Goal: Information Seeking & Learning: Compare options

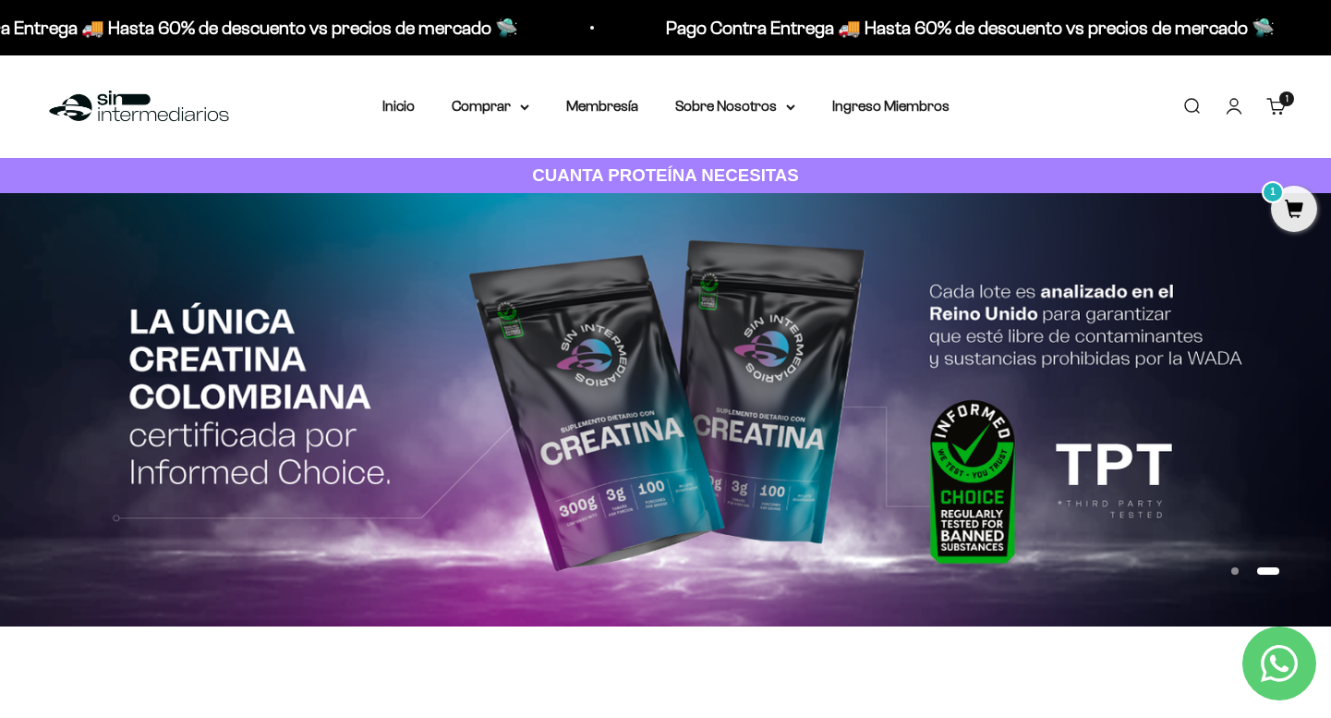
scroll to position [39, 0]
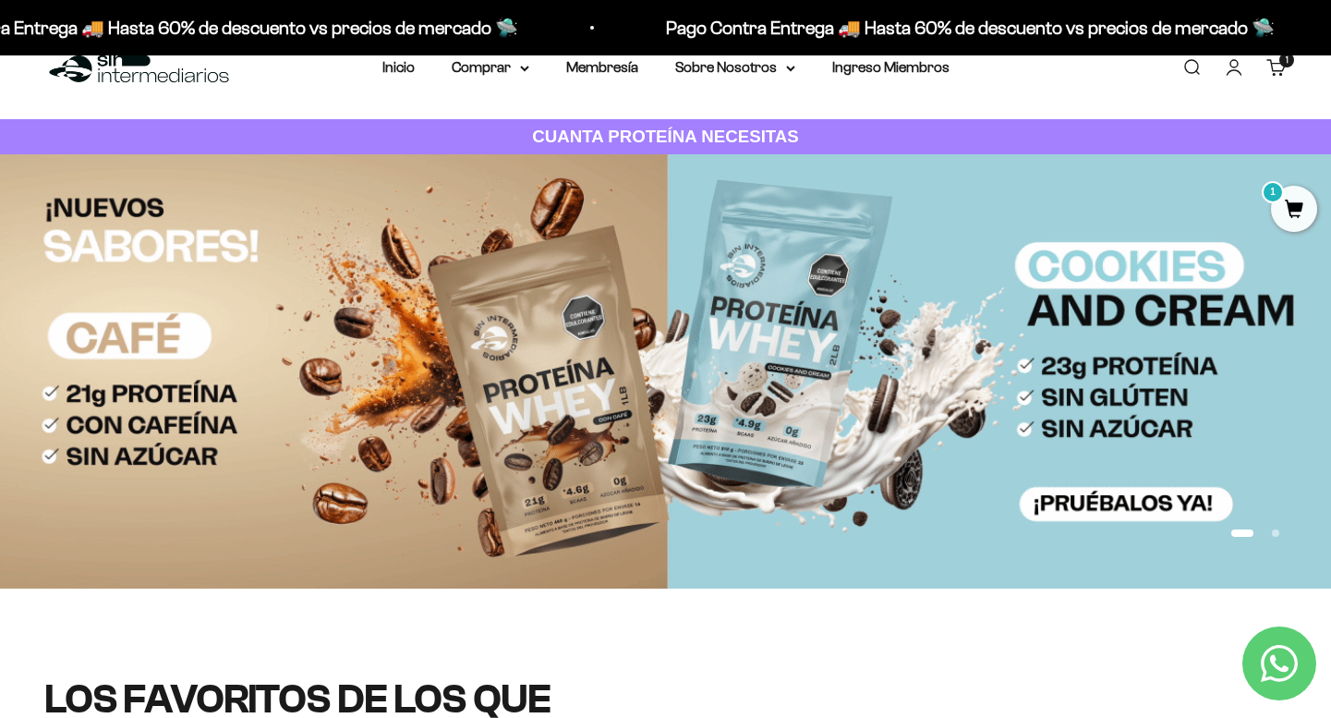
click at [1232, 533] on button "Ir al artículo 1" at bounding box center [1242, 532] width 22 height 7
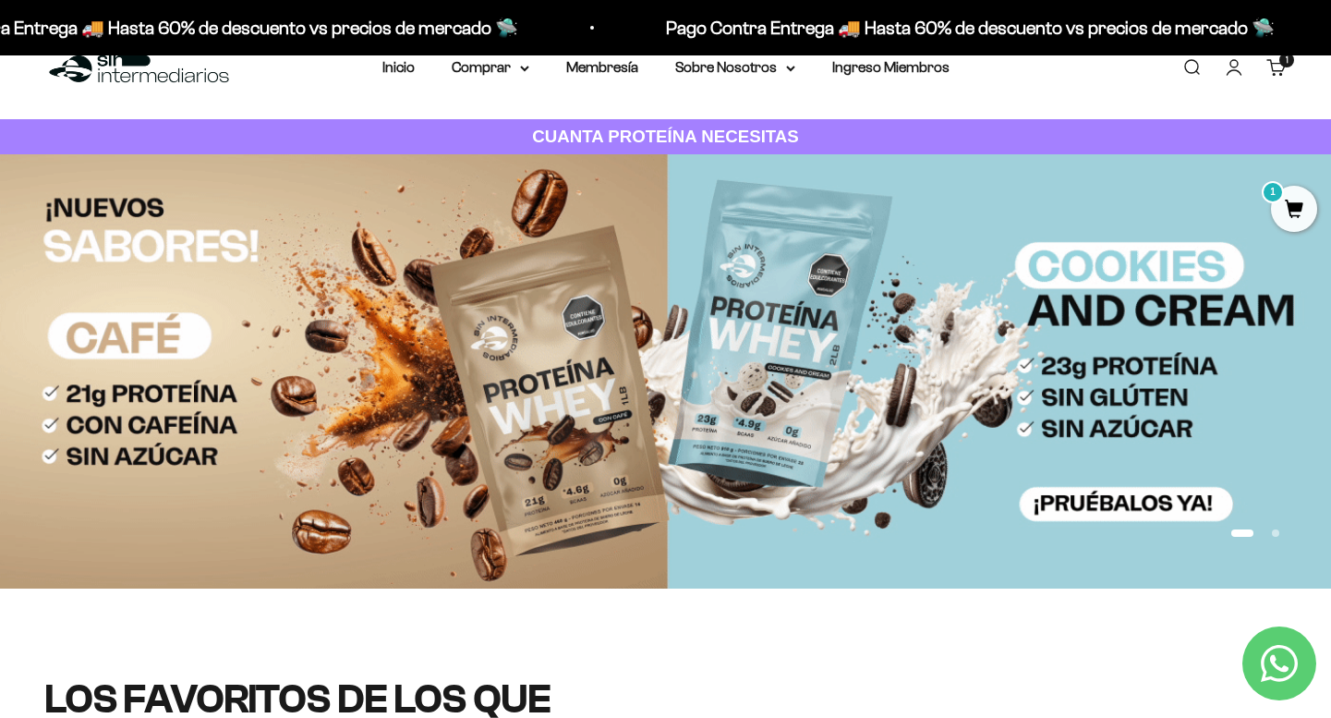
click at [1277, 531] on button "Ir al artículo 2" at bounding box center [1275, 532] width 7 height 7
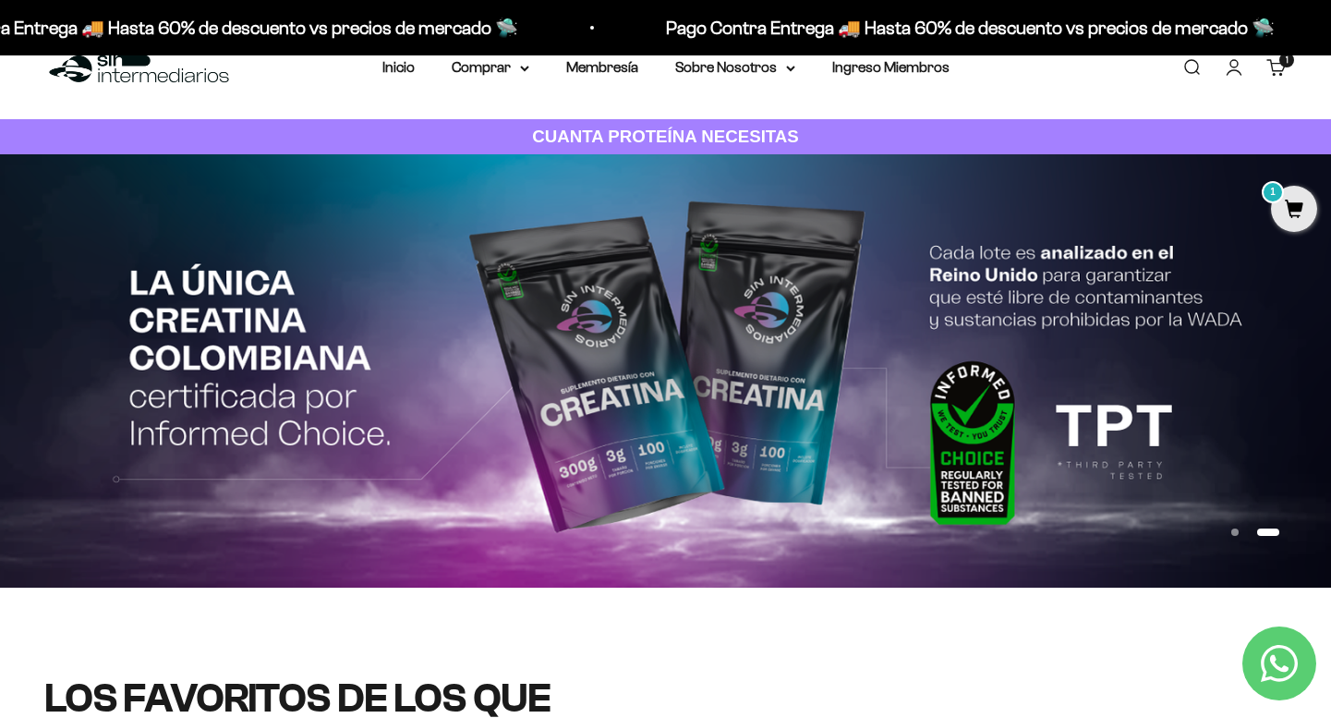
click at [1232, 530] on button "Ir al artículo 1" at bounding box center [1234, 531] width 7 height 7
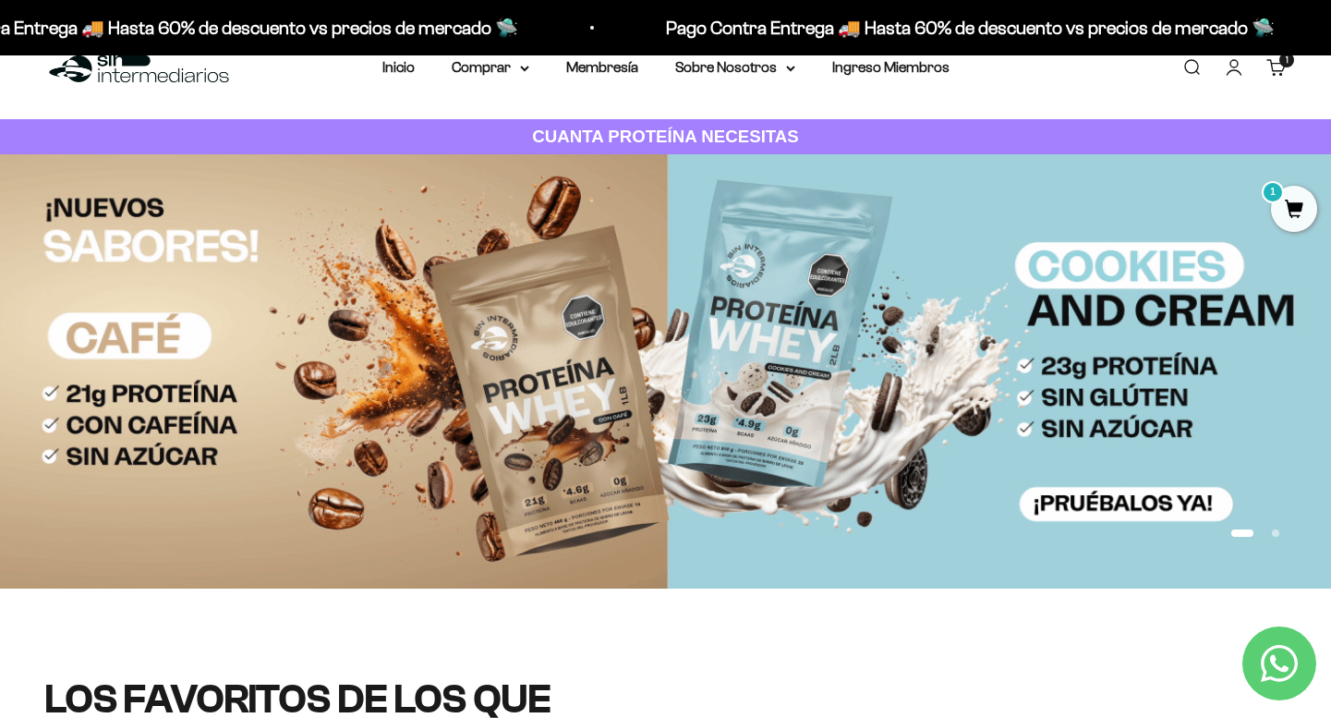
click at [1273, 531] on button "Ir al artículo 2" at bounding box center [1275, 532] width 7 height 7
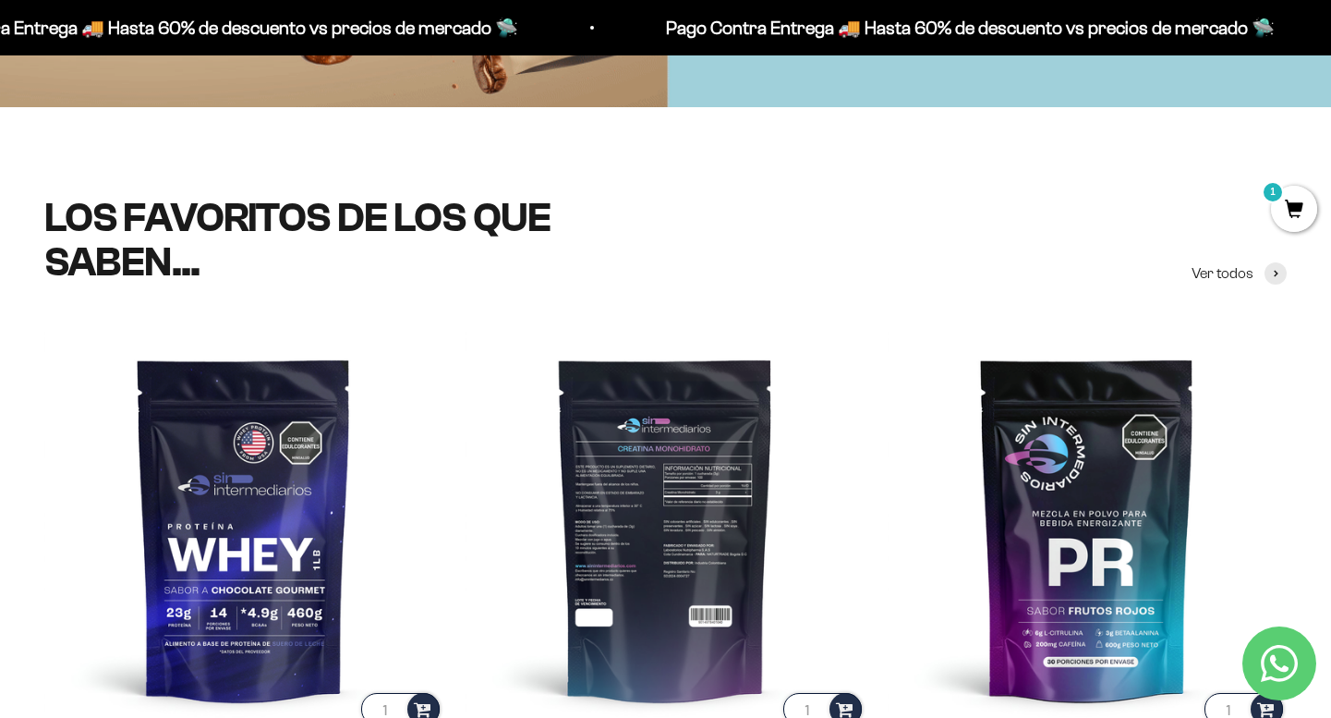
scroll to position [824, 0]
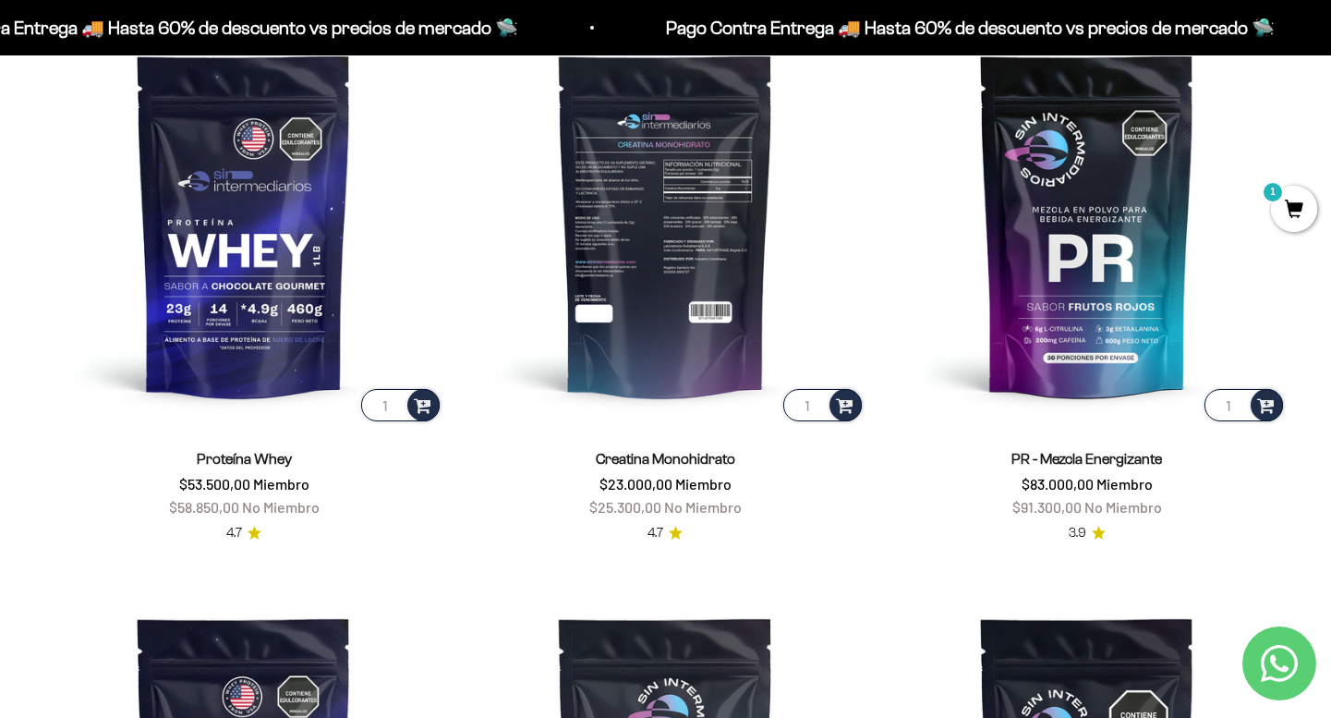
click at [708, 215] on img at bounding box center [664, 224] width 399 height 399
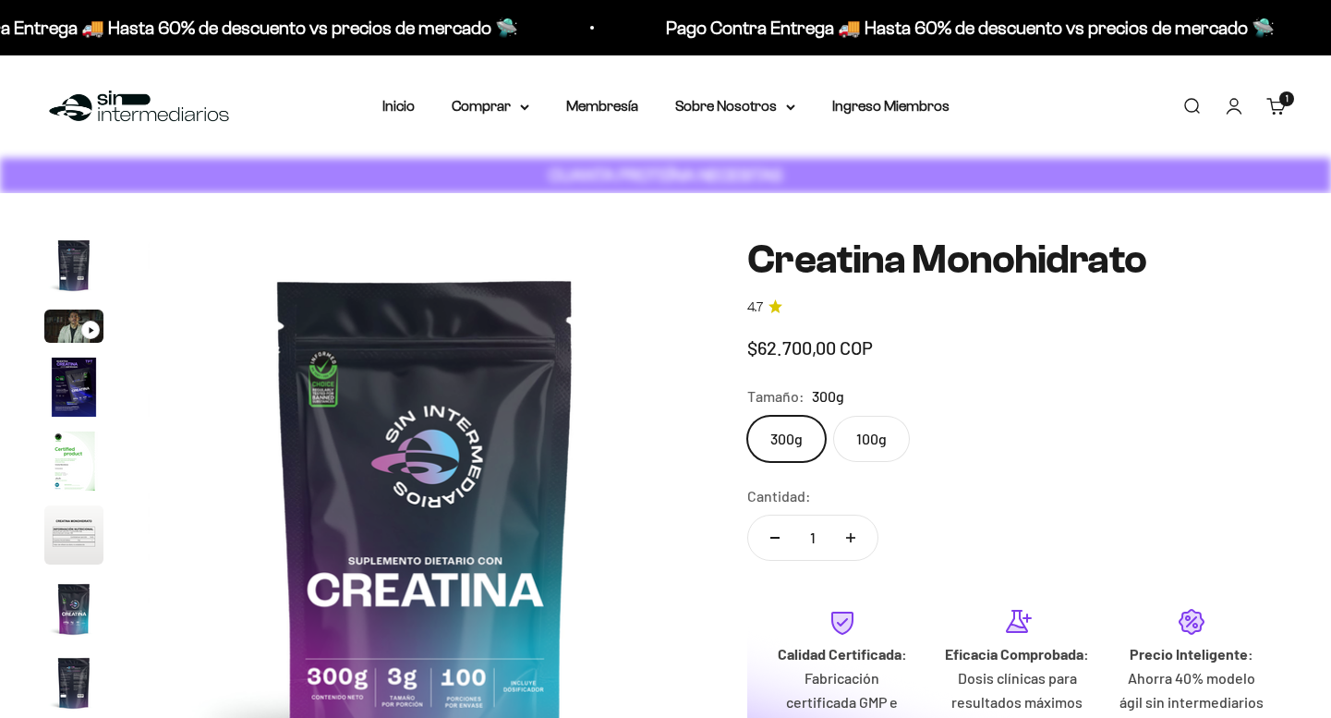
scroll to position [0, 4619]
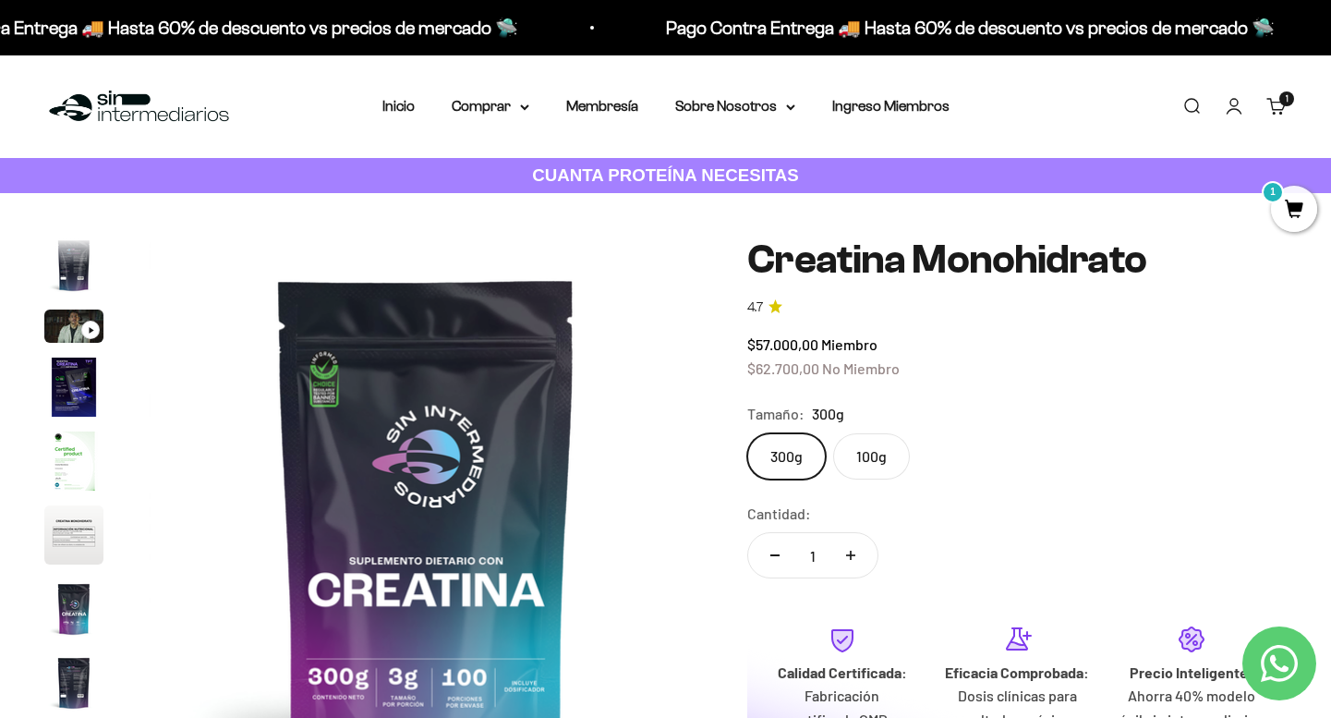
click at [881, 451] on label "100g" at bounding box center [871, 456] width 77 height 46
click at [747, 433] on input "100g" at bounding box center [746, 432] width 1 height 1
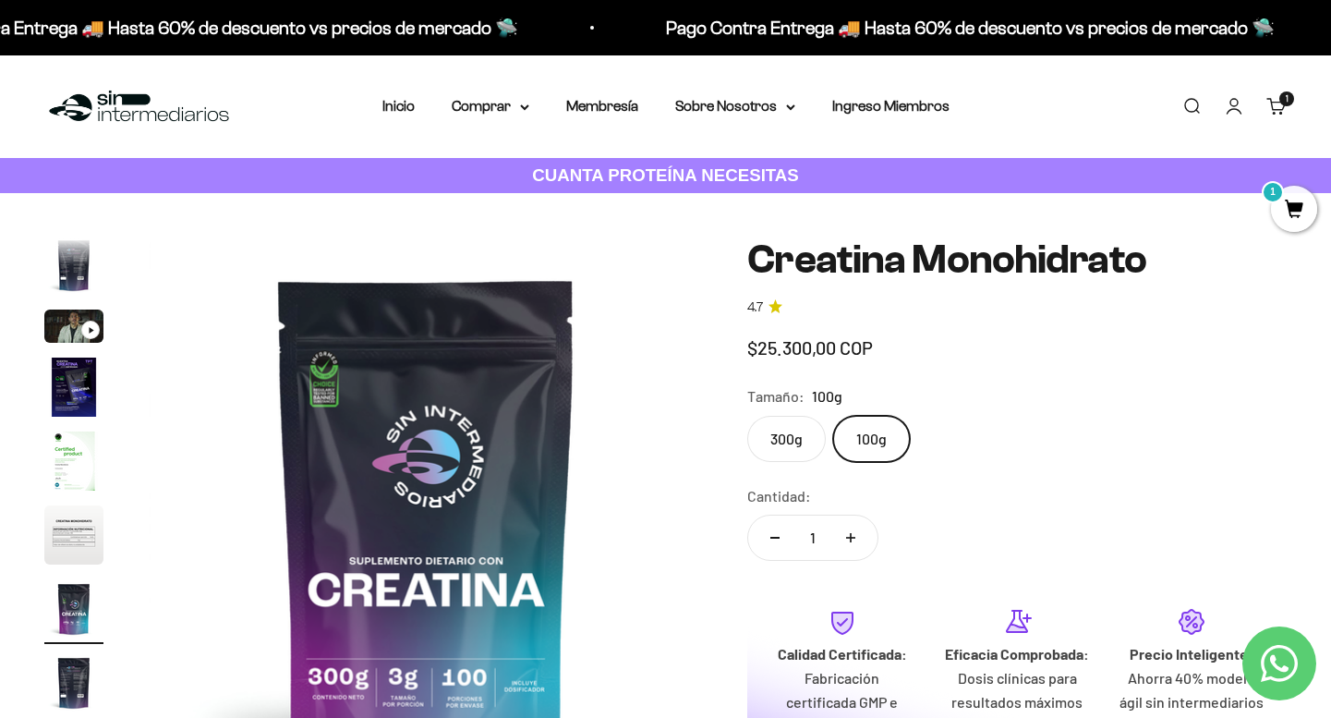
scroll to position [0, 3465]
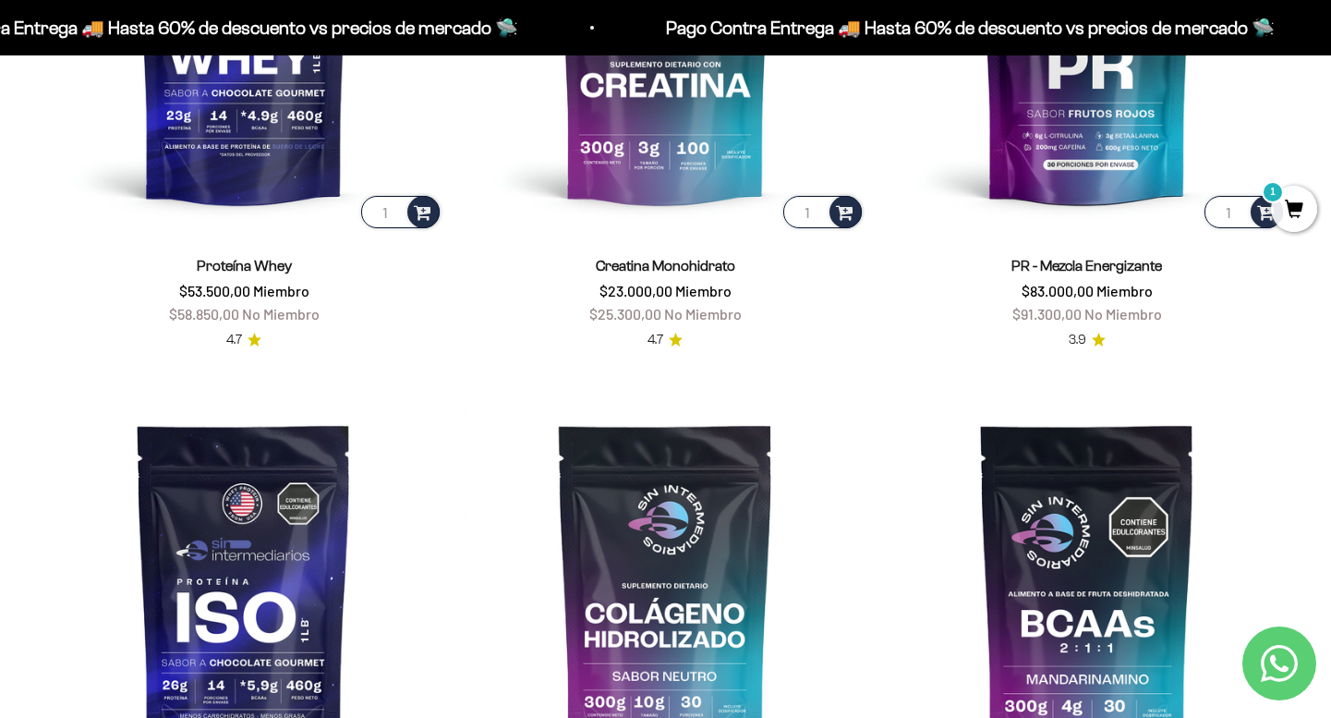
scroll to position [1212, 0]
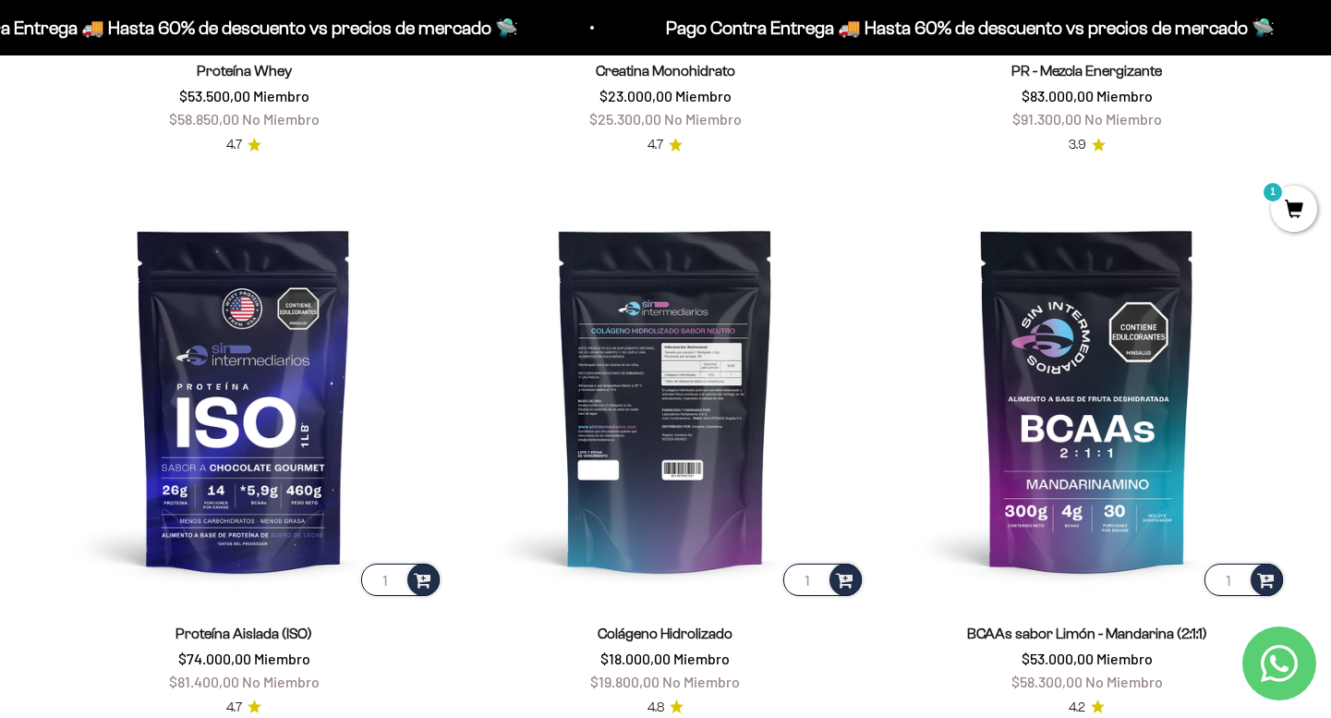
click at [739, 360] on img at bounding box center [664, 398] width 399 height 399
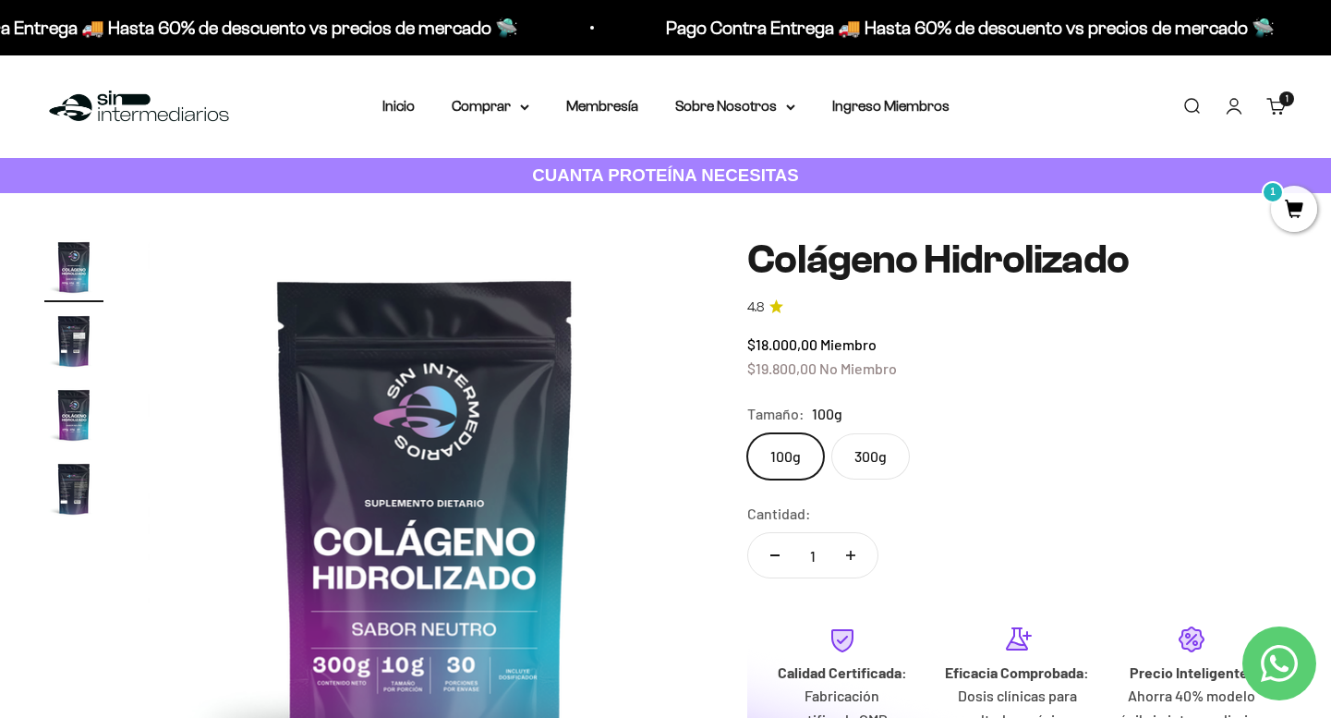
scroll to position [185, 0]
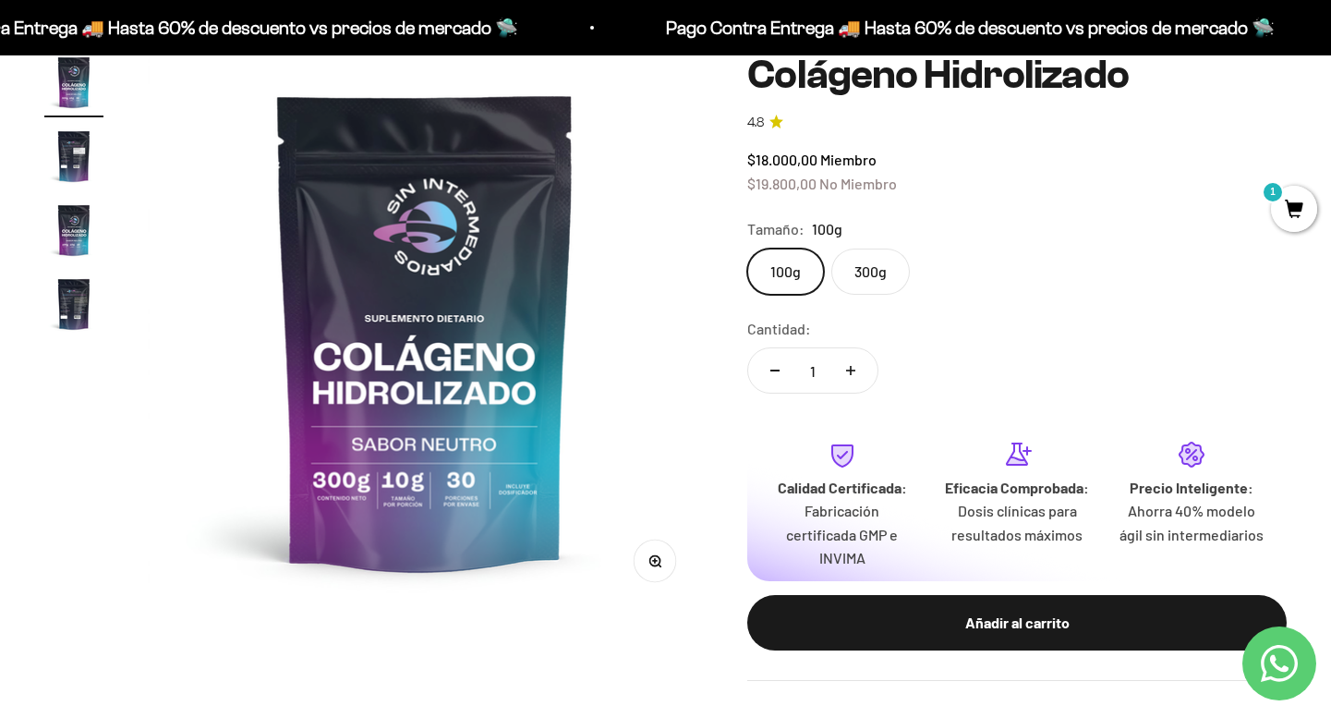
click at [78, 223] on img "Ir al artículo 3" at bounding box center [73, 229] width 59 height 59
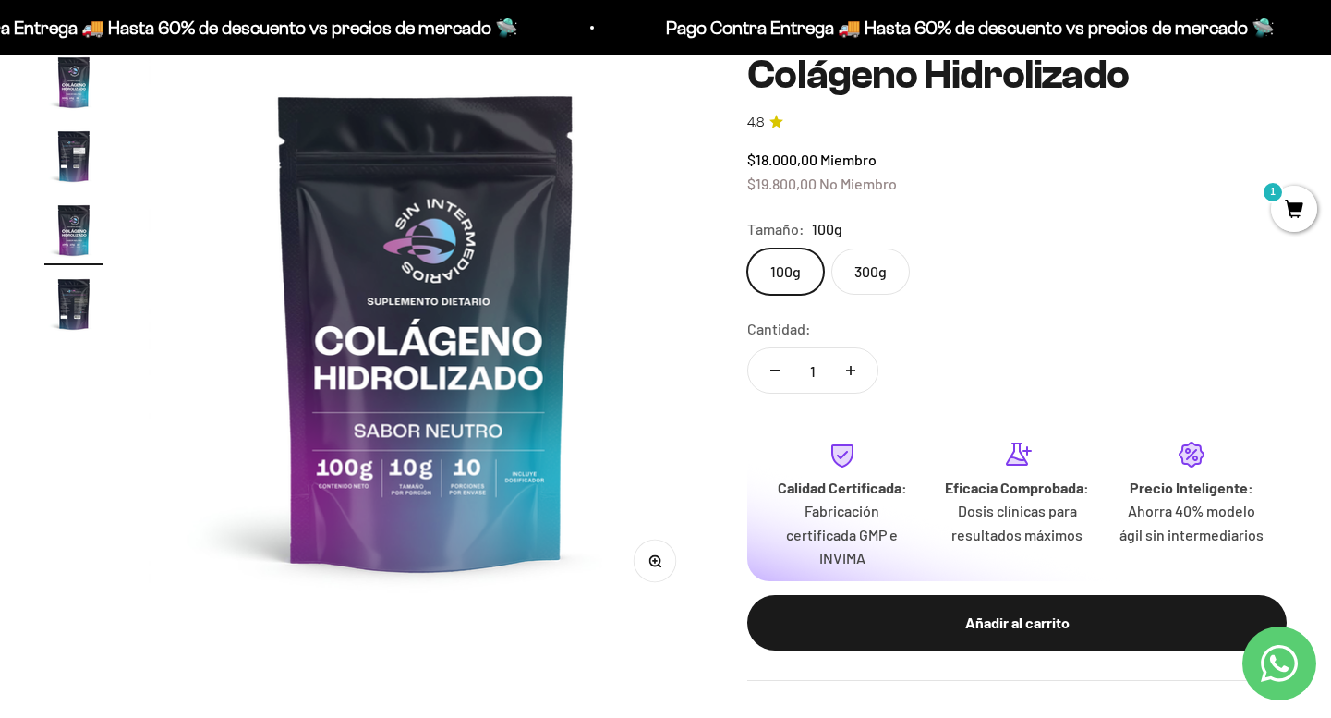
click at [82, 308] on img "Ir al artículo 4" at bounding box center [73, 303] width 59 height 59
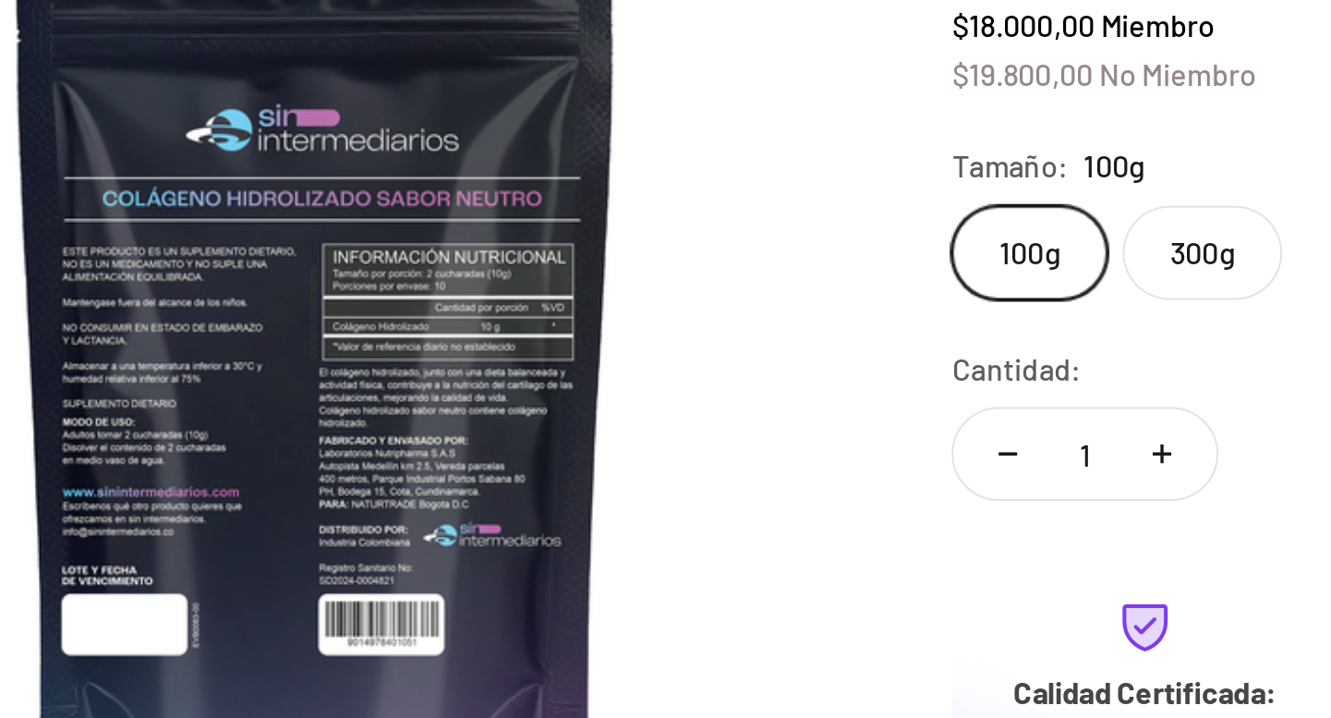
scroll to position [0, 1732]
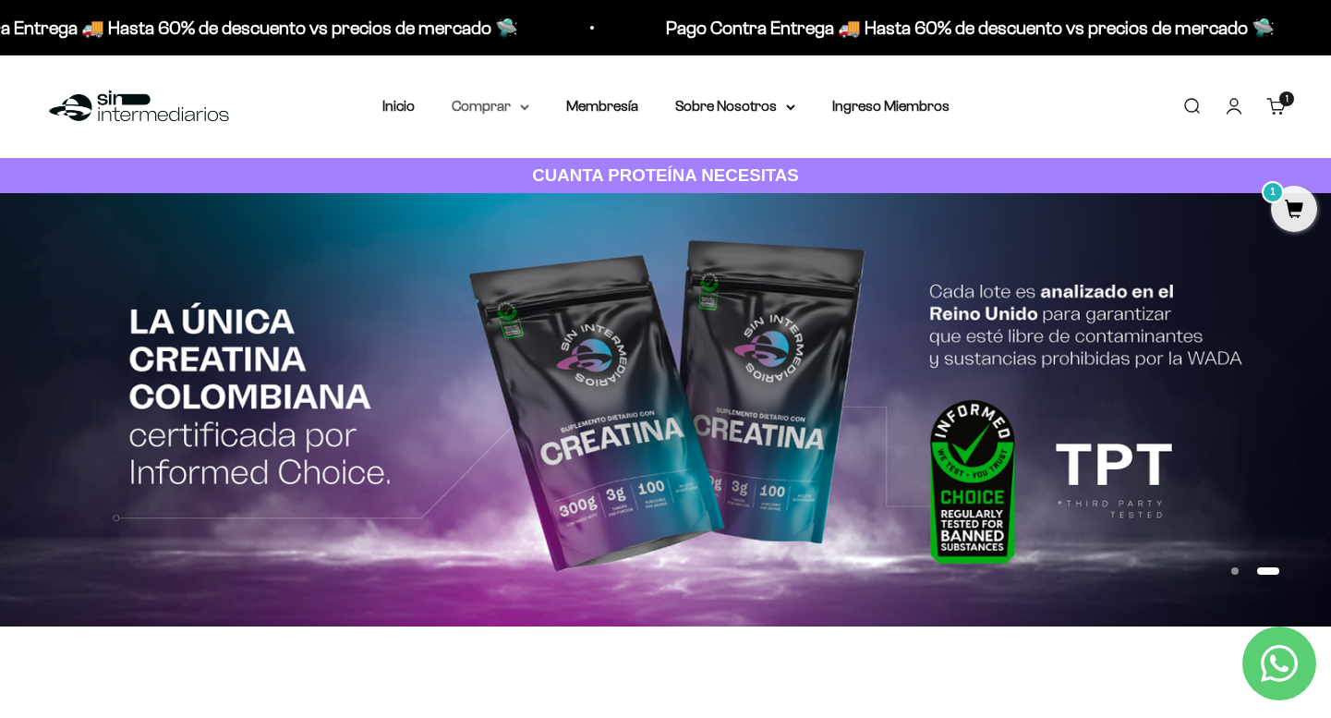
click at [477, 111] on summary "Comprar" at bounding box center [491, 106] width 78 height 24
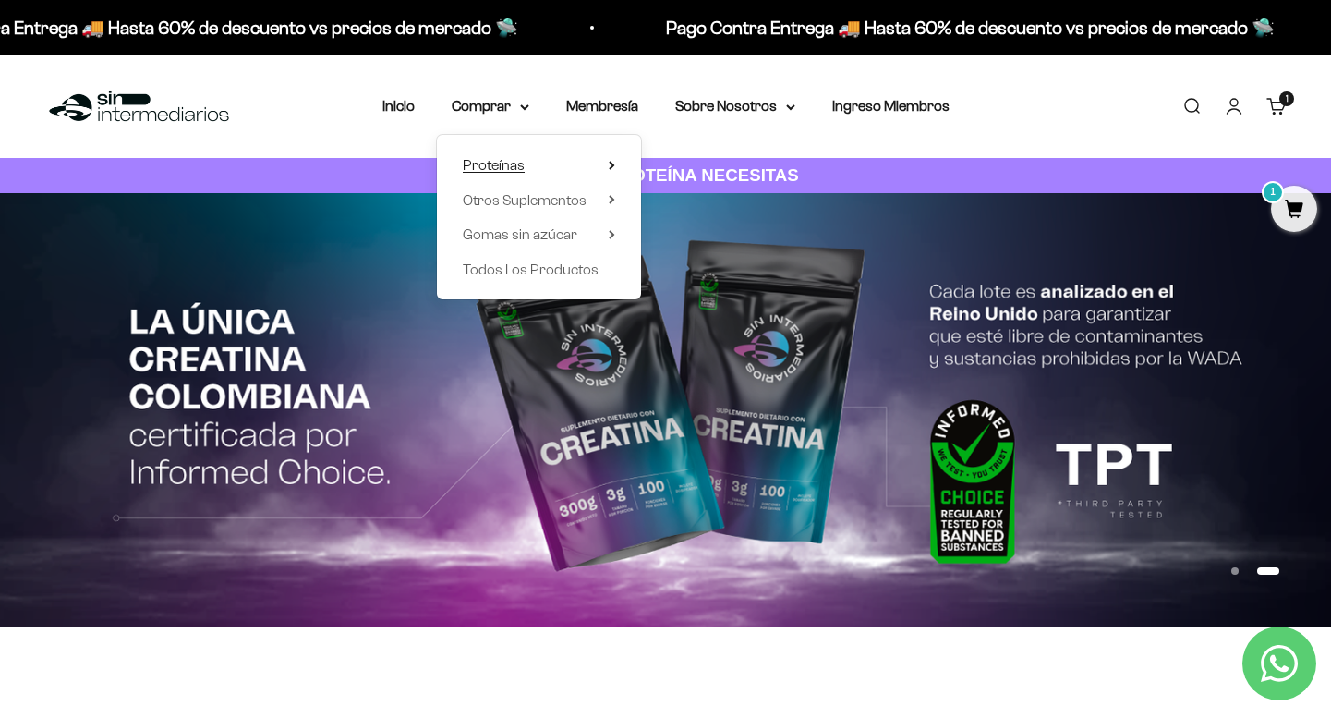
click at [513, 173] on span "Proteínas" at bounding box center [494, 165] width 62 height 24
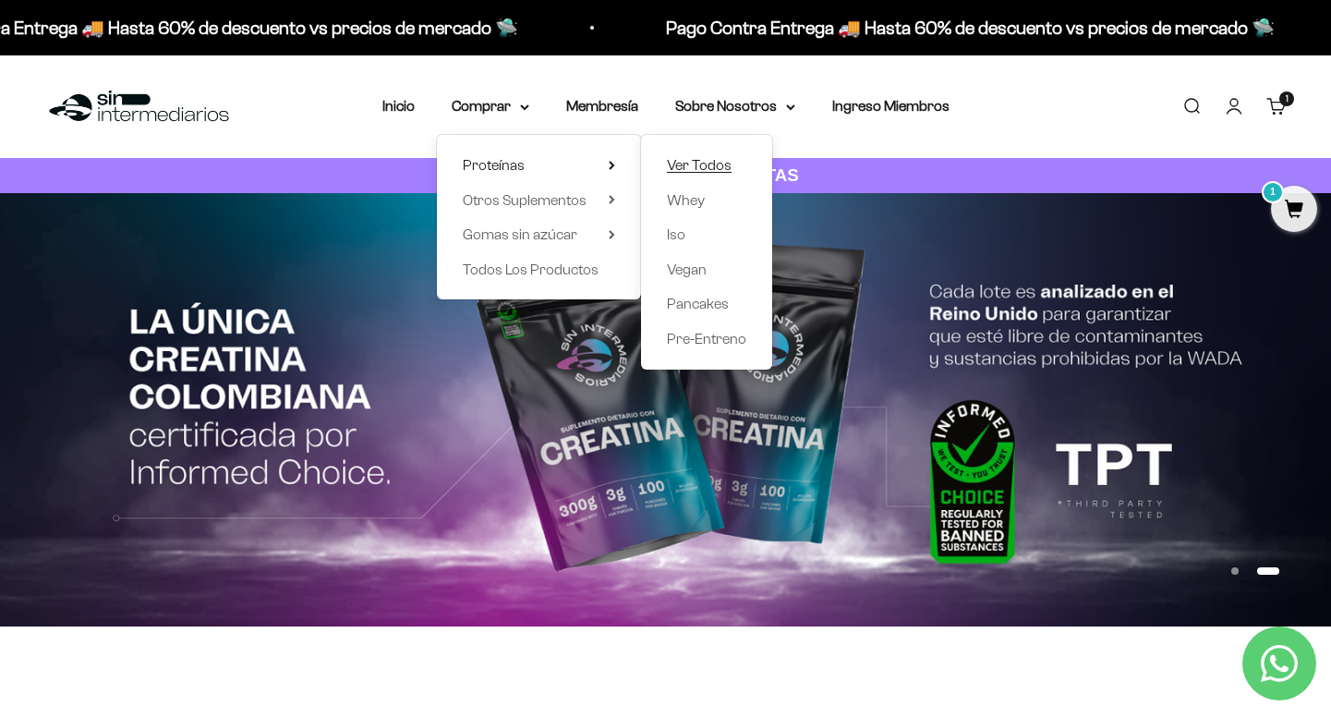
click at [721, 169] on span "Ver Todos" at bounding box center [699, 165] width 65 height 16
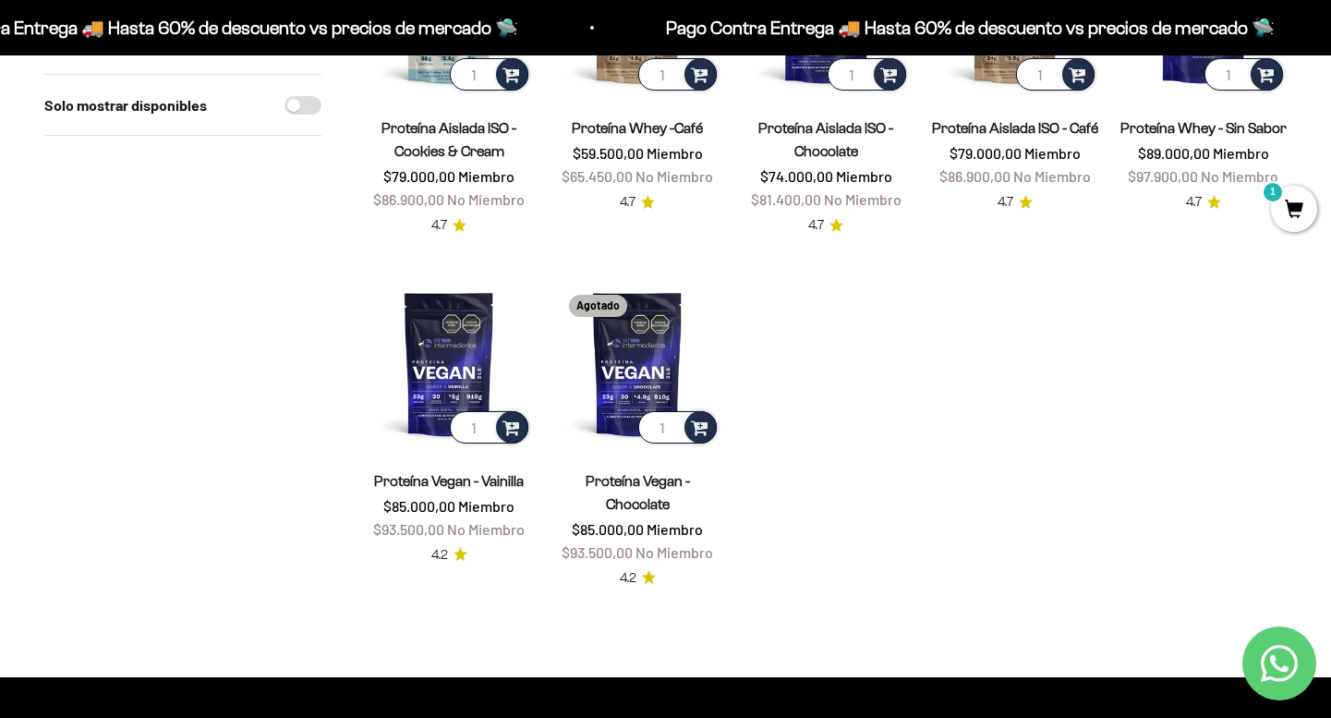
scroll to position [718, 0]
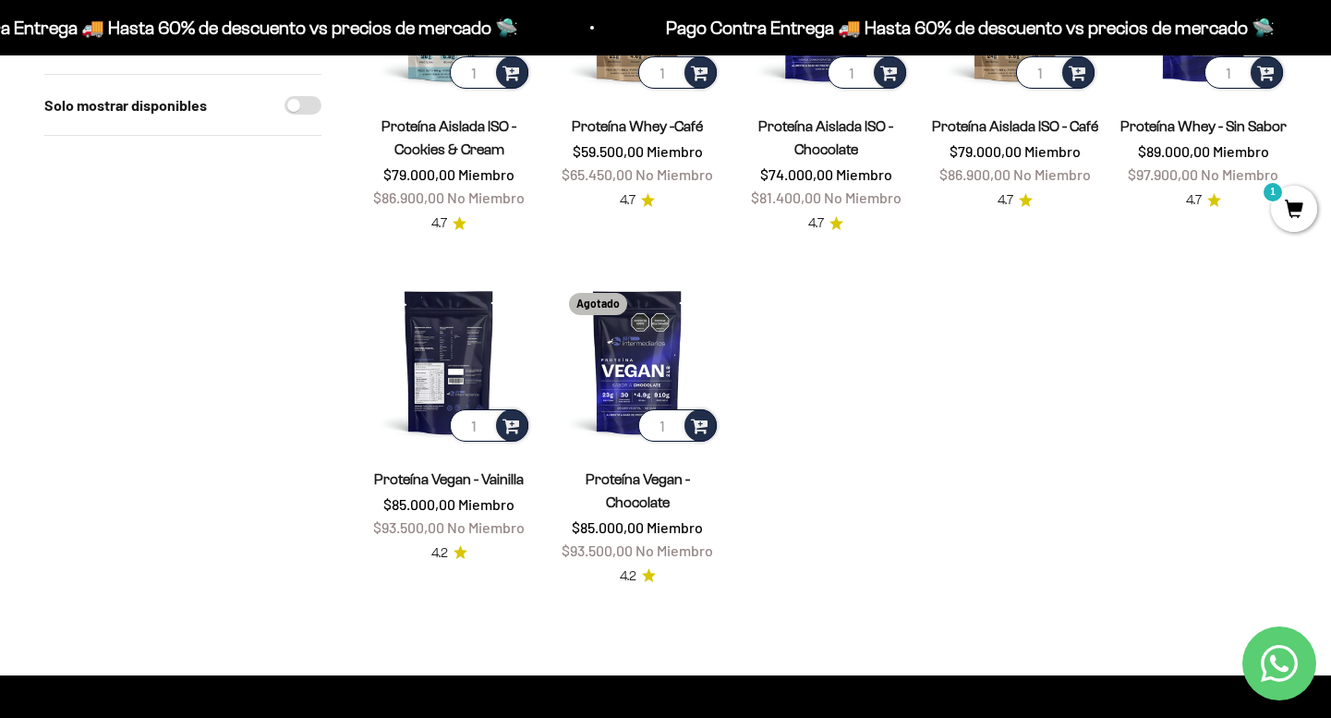
click at [491, 330] on img at bounding box center [449, 361] width 166 height 166
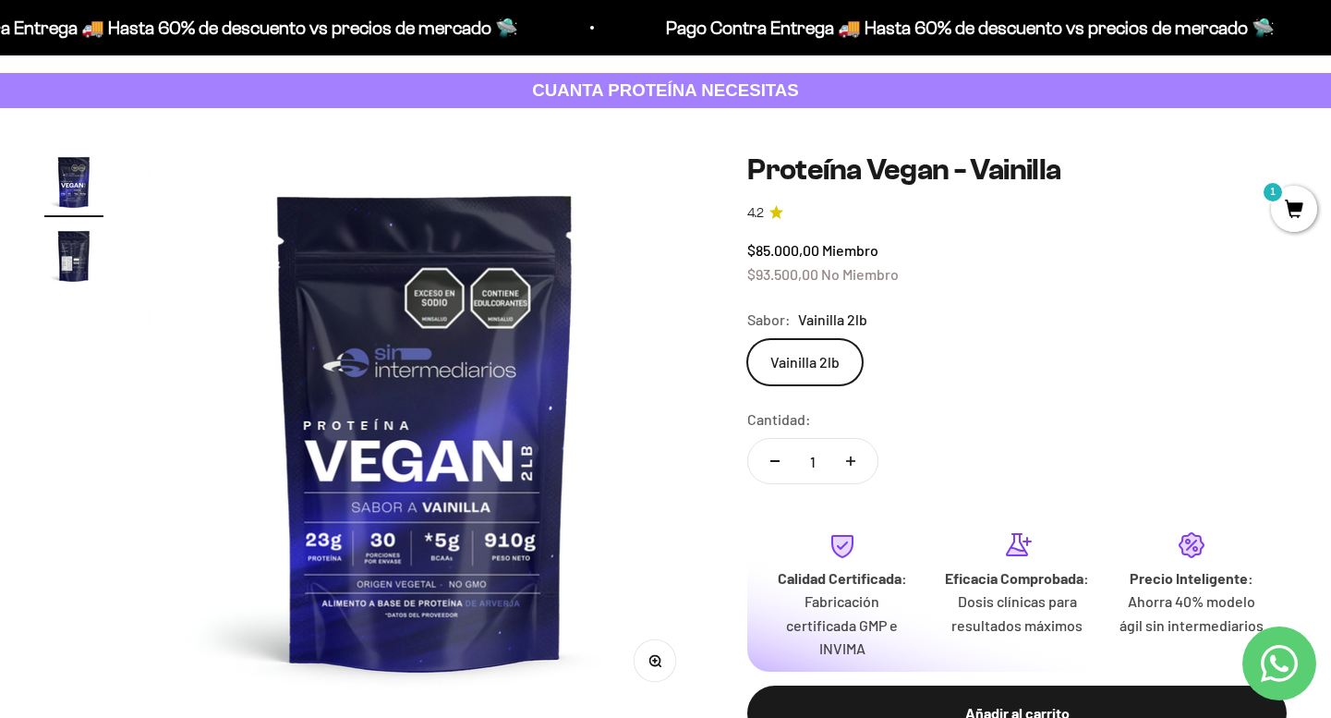
scroll to position [90, 0]
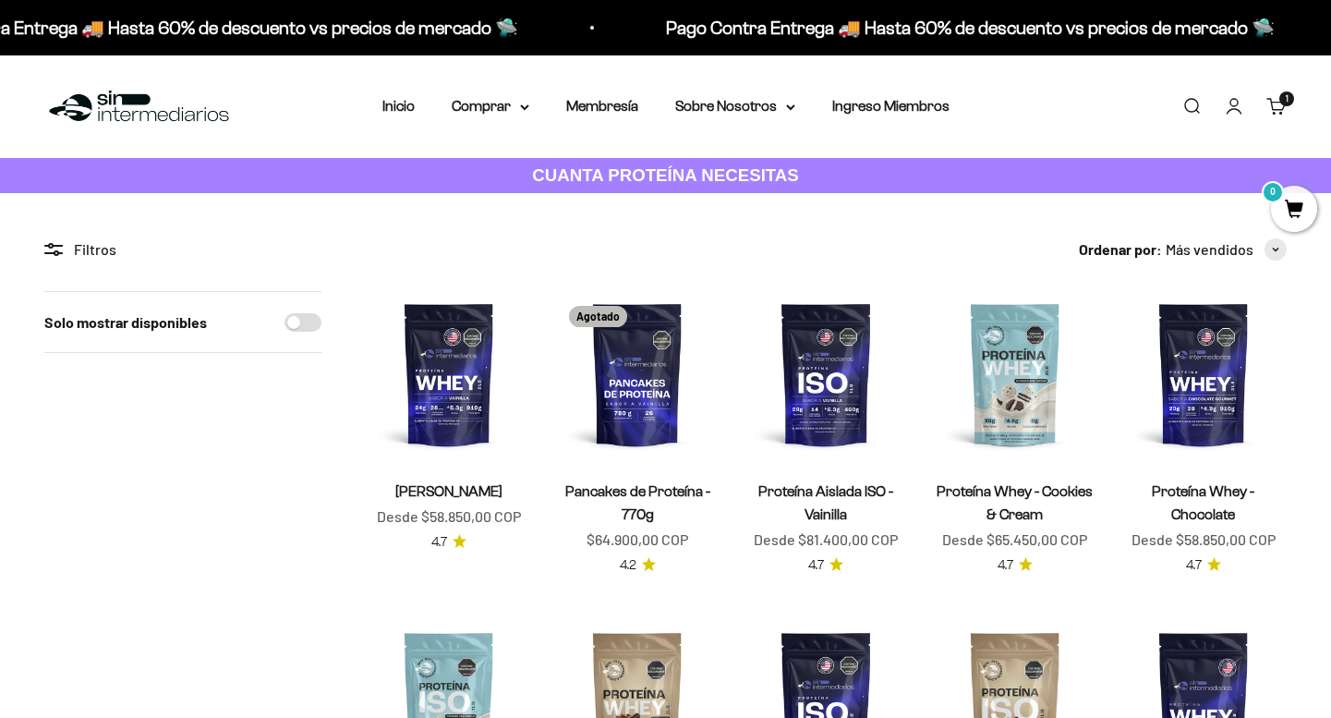
scroll to position [718, 0]
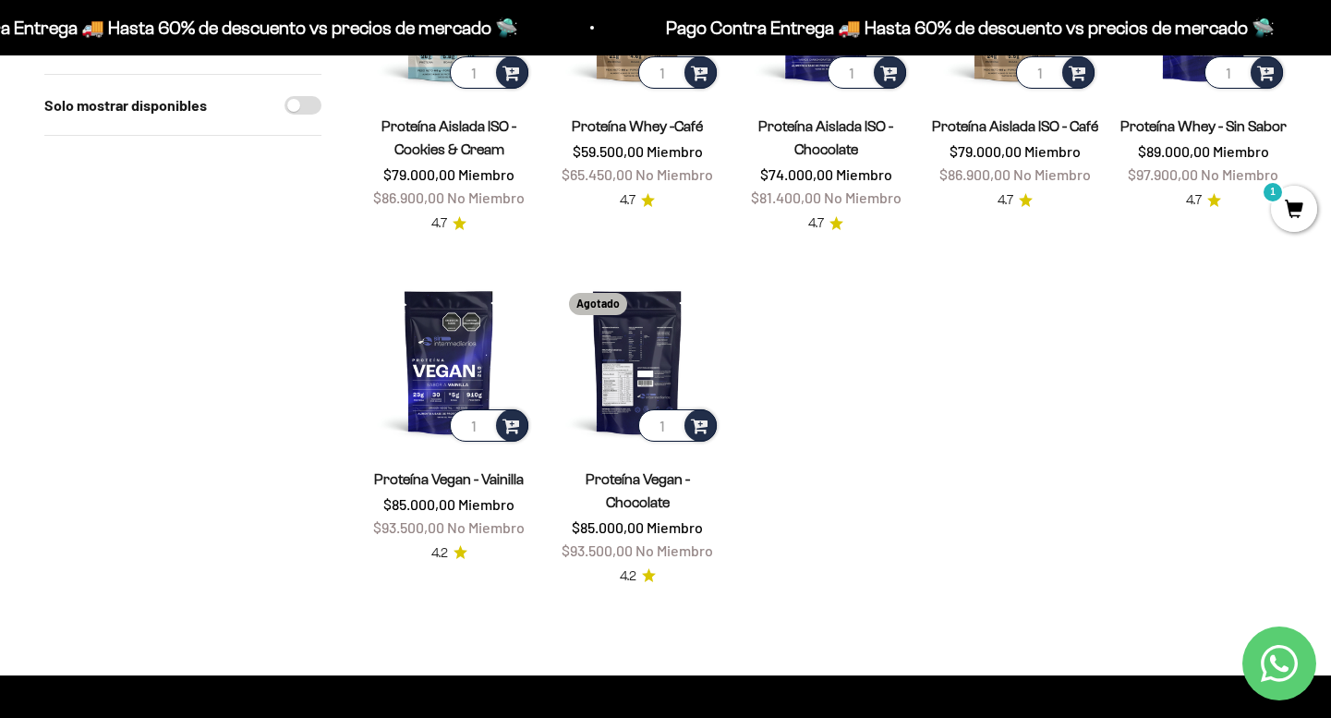
click at [652, 322] on img at bounding box center [637, 361] width 166 height 166
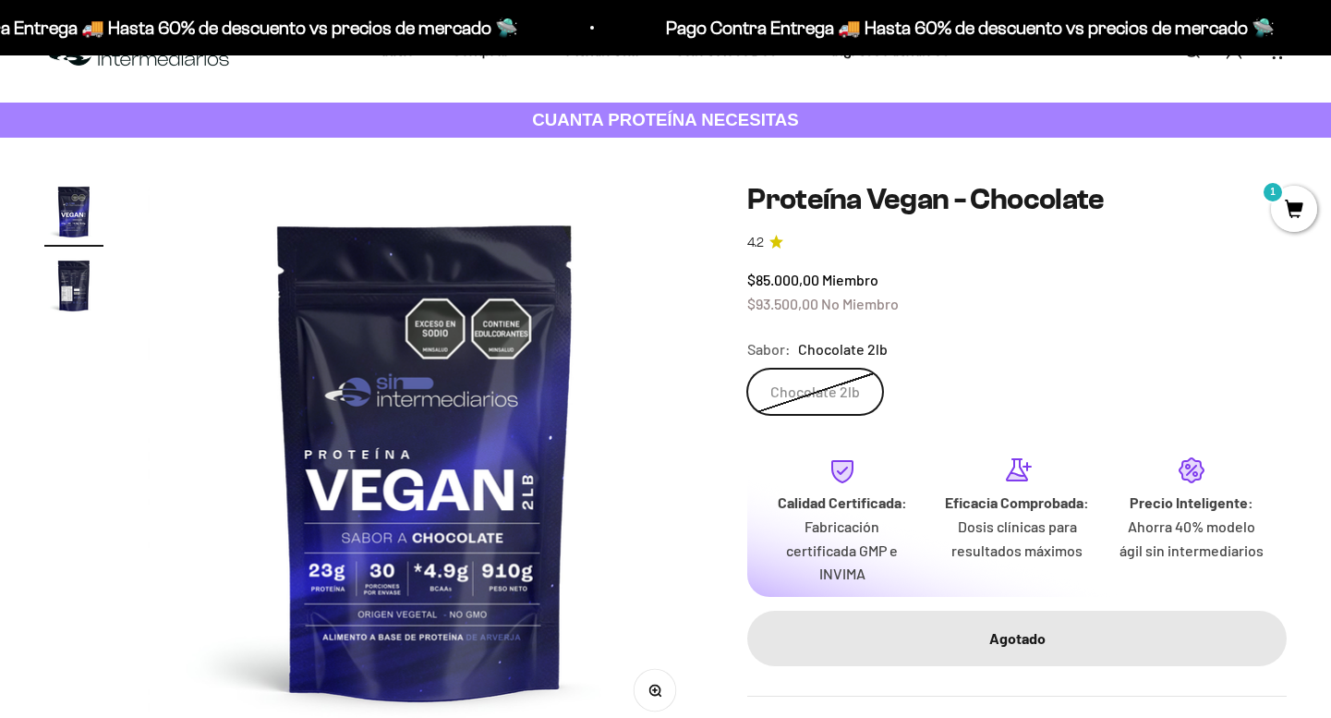
scroll to position [217, 0]
